Goal: Information Seeking & Learning: Find specific page/section

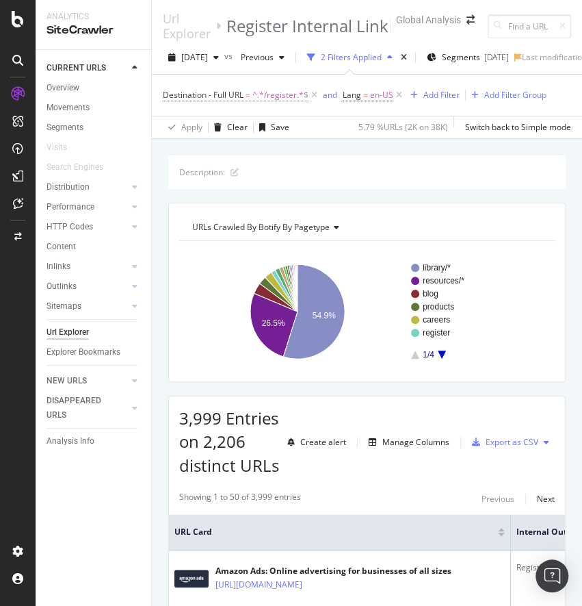
click at [276, 101] on span "^.*/register.*$" at bounding box center [281, 95] width 56 height 19
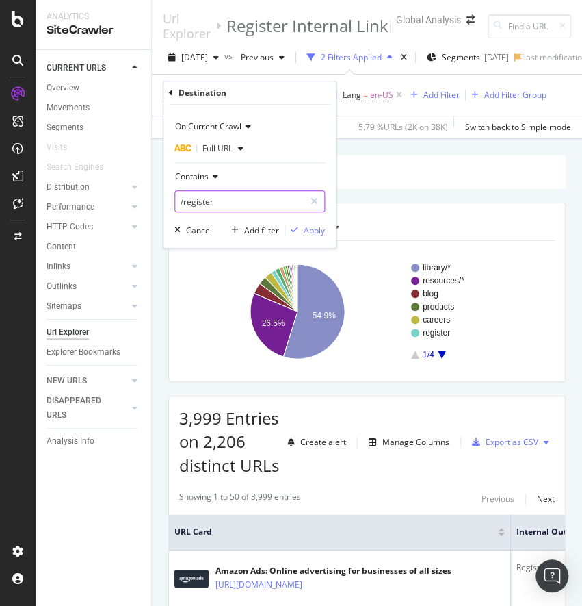
click at [208, 207] on input "/register" at bounding box center [239, 201] width 129 height 22
click at [229, 203] on input "/register" at bounding box center [239, 201] width 129 height 22
drag, startPoint x: 229, startPoint y: 203, endPoint x: 185, endPoint y: 210, distance: 45.1
click at [185, 210] on input "/register" at bounding box center [239, 201] width 129 height 22
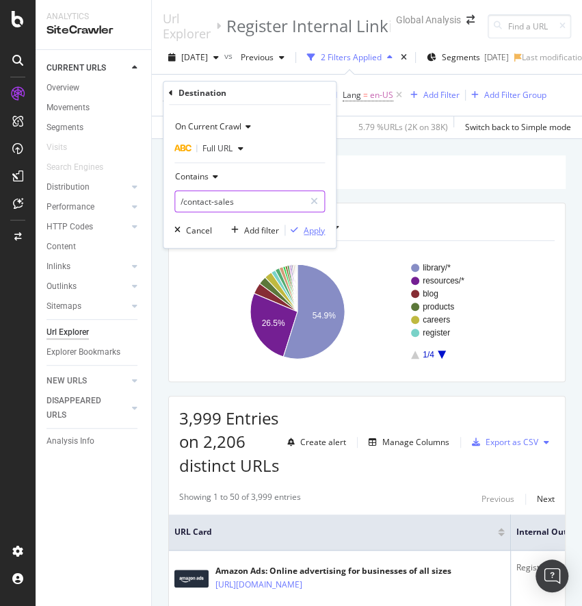
type input "/contact-sales"
click at [319, 231] on div "Apply" at bounding box center [314, 230] width 21 height 12
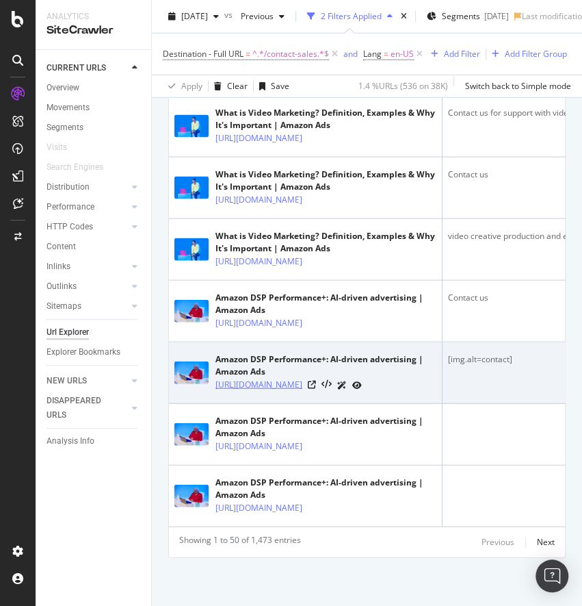
click at [292, 378] on link "[URL][DOMAIN_NAME]" at bounding box center [259, 385] width 87 height 14
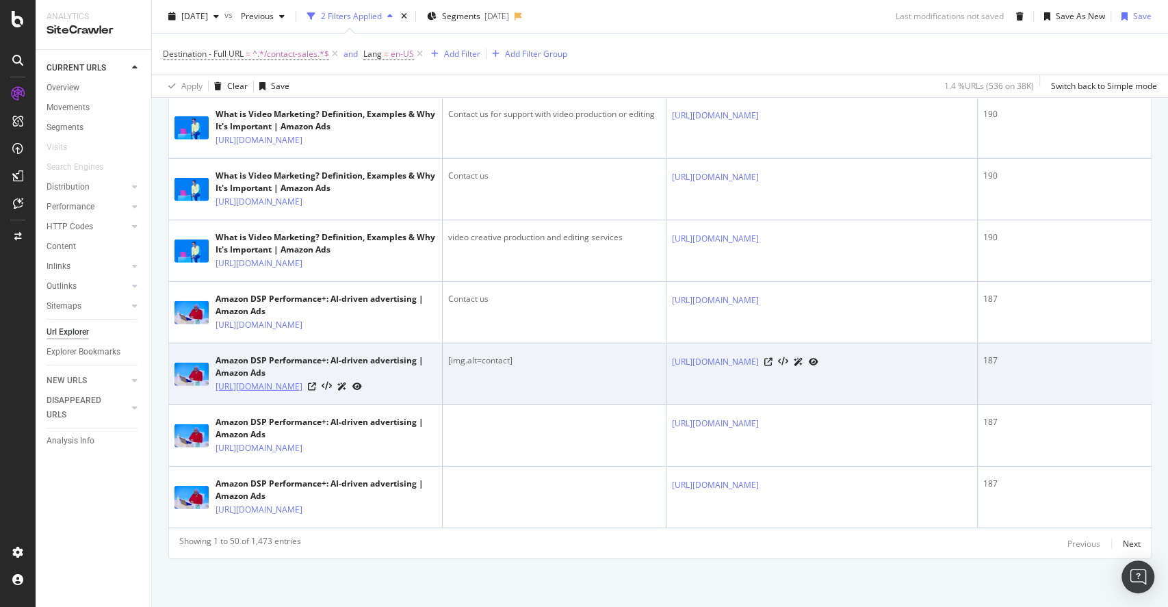
scroll to position [3695, 0]
click at [316, 383] on icon at bounding box center [312, 387] width 8 height 8
click at [459, 344] on td "[img.alt=contact]" at bounding box center [555, 375] width 224 height 62
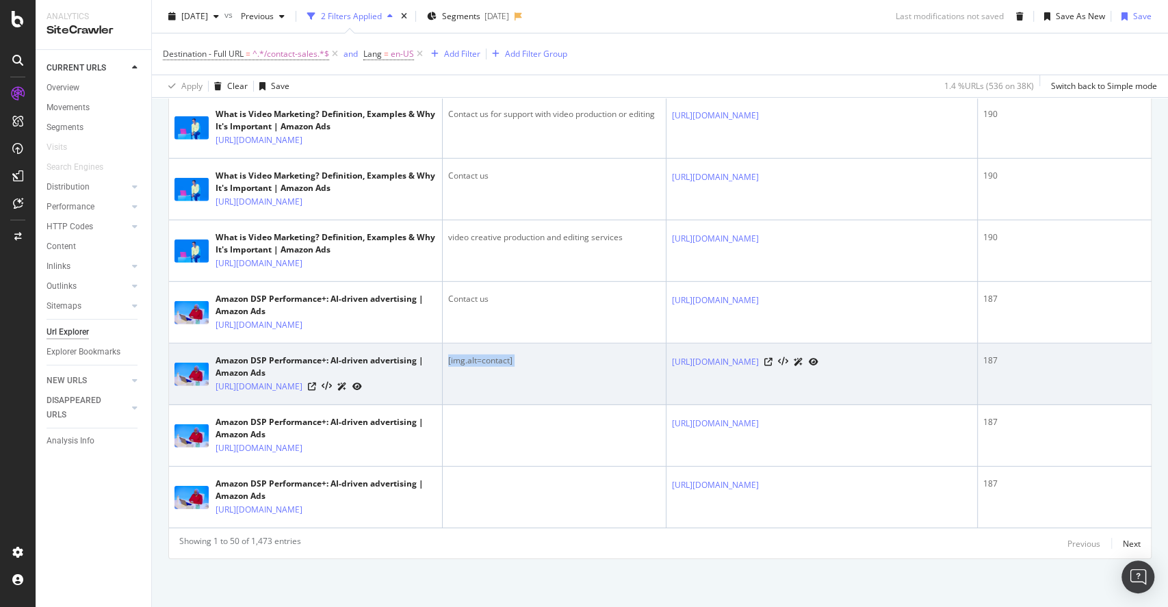
click at [459, 344] on td "[img.alt=contact]" at bounding box center [555, 375] width 224 height 62
copy div "[img.alt=contact]"
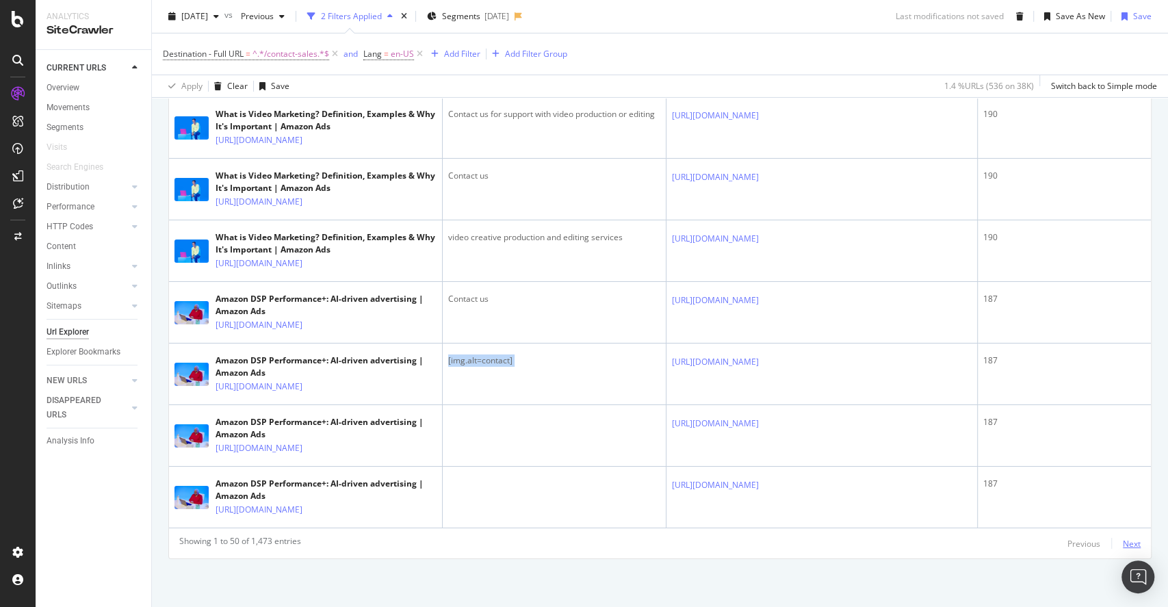
click at [582, 543] on div "Next" at bounding box center [1132, 544] width 18 height 12
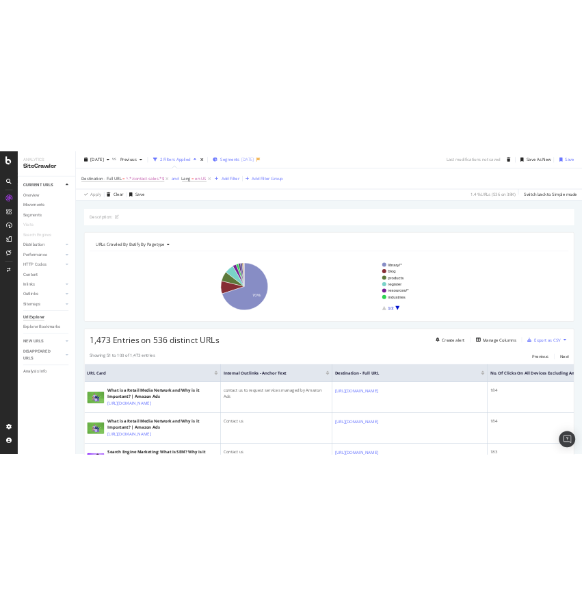
scroll to position [3628, 0]
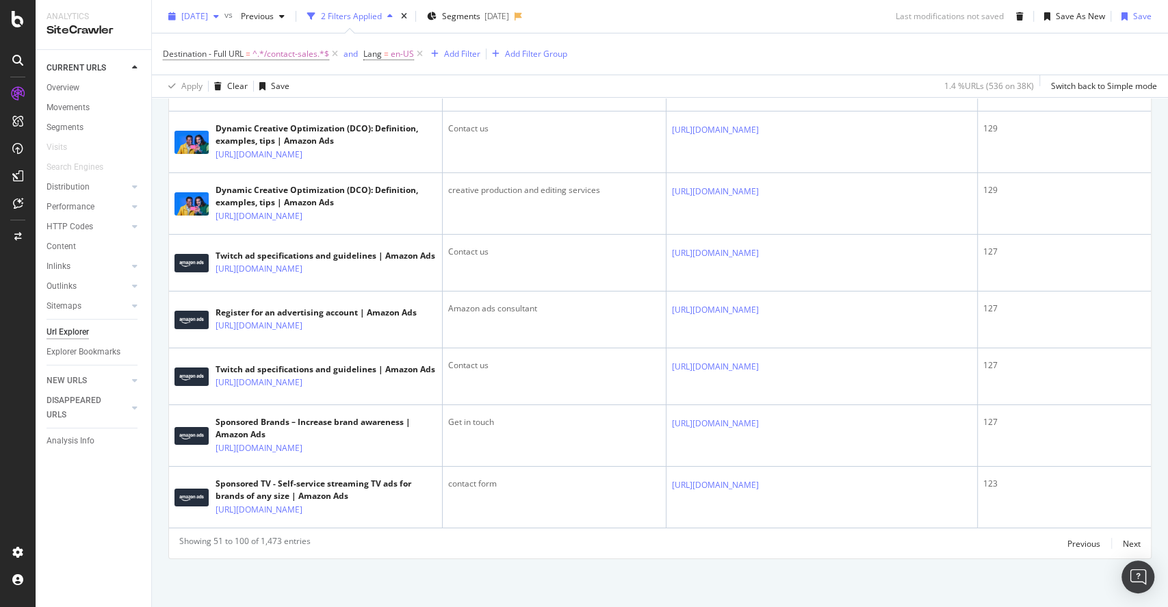
click at [224, 21] on div "[DATE]" at bounding box center [194, 16] width 62 height 21
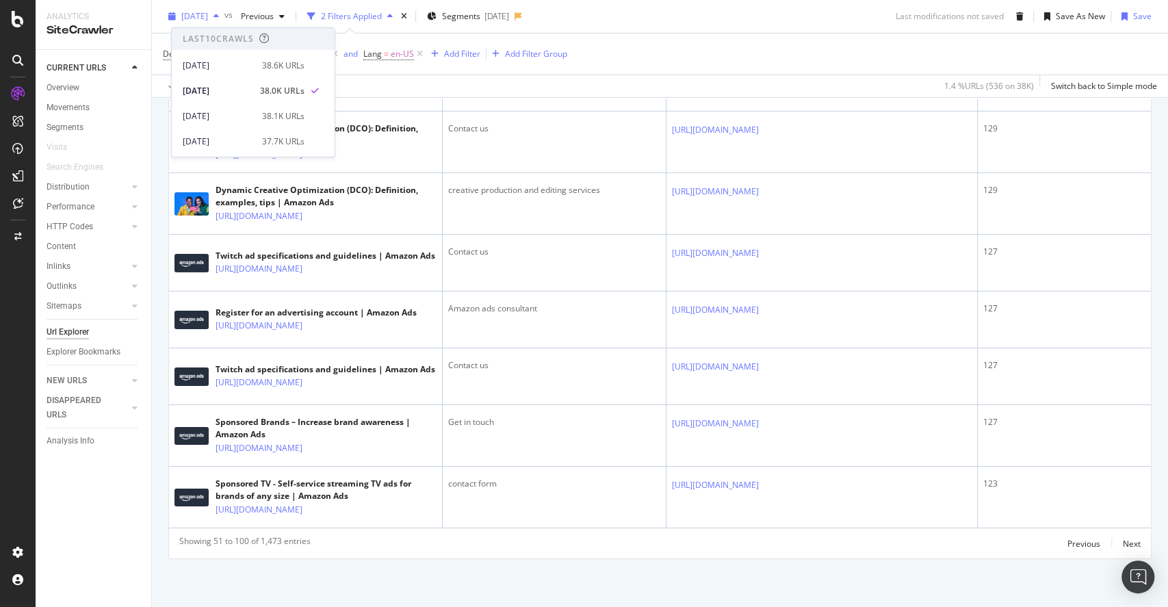
click at [224, 21] on div "[DATE]" at bounding box center [194, 16] width 62 height 21
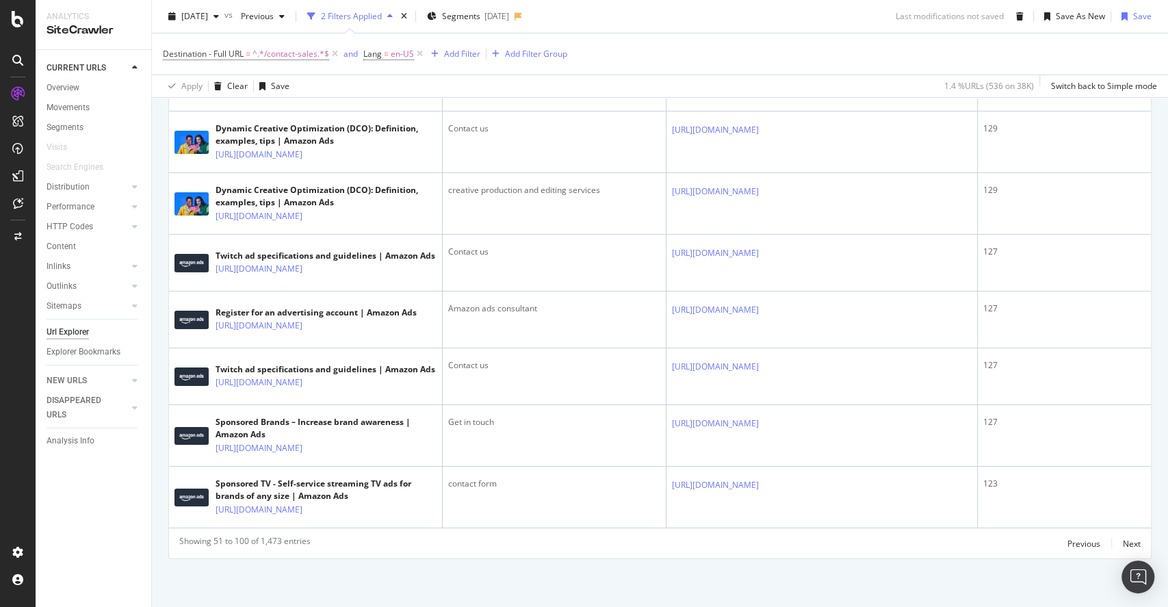
click at [103, 359] on div "Explorer Bookmarks" at bounding box center [84, 352] width 74 height 14
